Goal: Information Seeking & Learning: Find specific fact

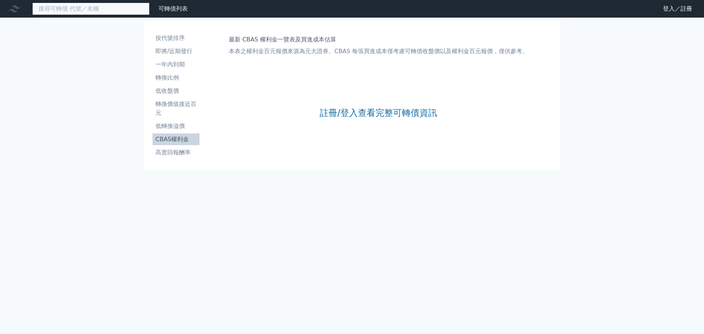
click at [86, 6] on input at bounding box center [90, 9] width 117 height 12
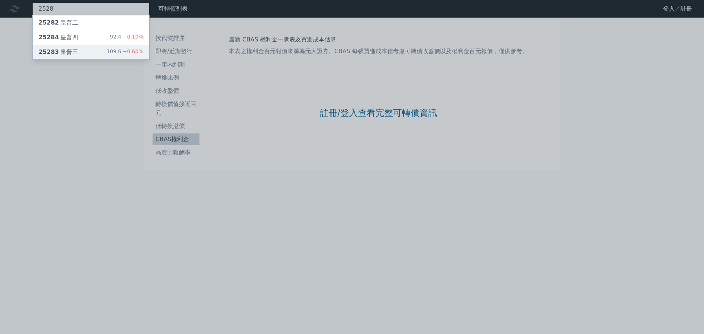
type input "2528"
click at [95, 50] on div "25283 皇普三 109.6 +0.60%" at bounding box center [91, 52] width 117 height 15
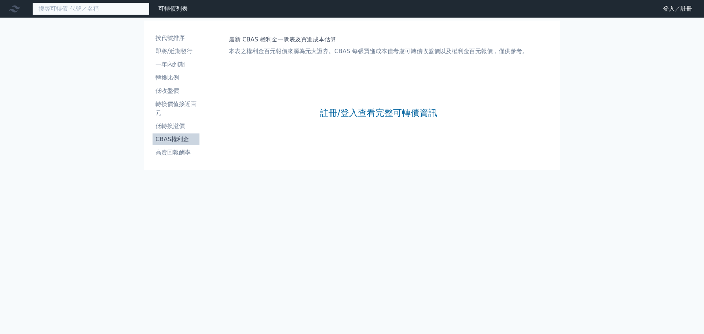
click at [114, 8] on input at bounding box center [90, 9] width 117 height 12
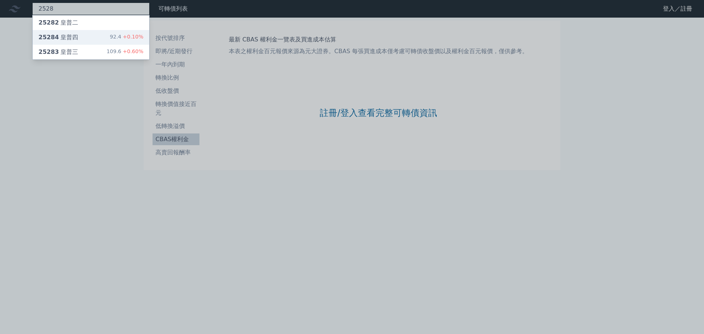
type input "2528"
click at [124, 39] on span "+0.10%" at bounding box center [132, 37] width 22 height 6
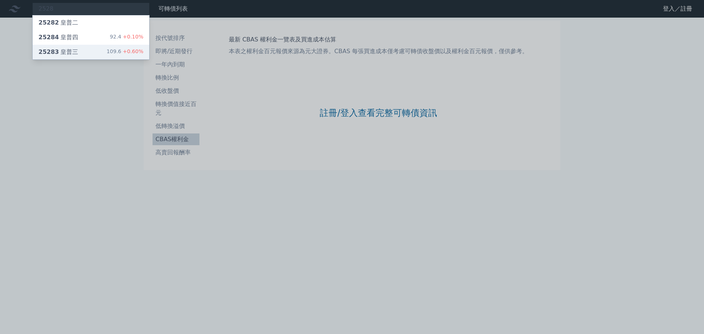
click at [84, 50] on div "25283 皇普三 109.6 +0.60%" at bounding box center [91, 52] width 117 height 15
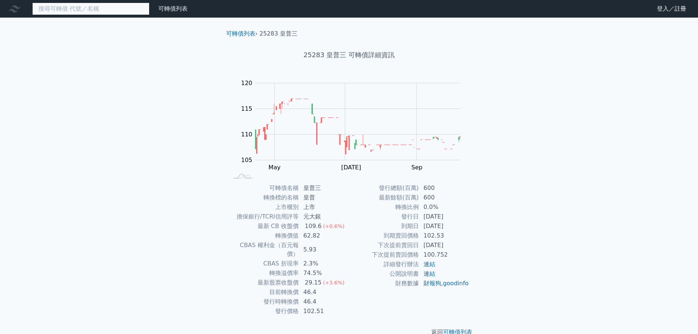
click at [112, 9] on input at bounding box center [90, 9] width 117 height 12
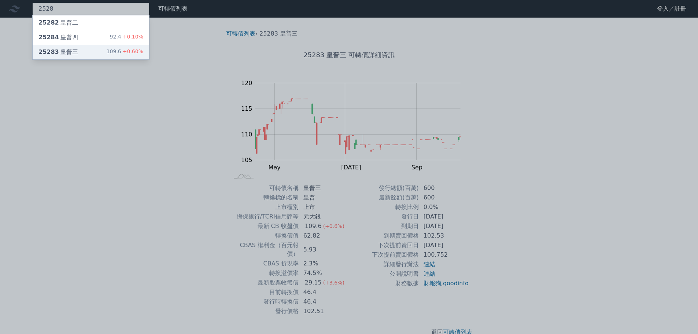
type input "2528"
click at [123, 50] on span "+0.60%" at bounding box center [132, 51] width 22 height 6
